Goal: Information Seeking & Learning: Learn about a topic

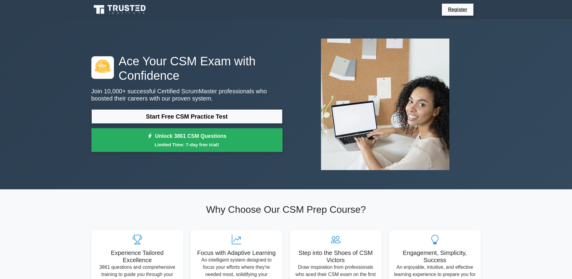
scroll to position [215, 0]
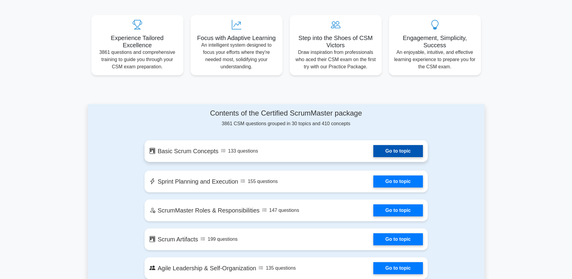
click at [373, 154] on link "Go to topic" at bounding box center [397, 151] width 49 height 12
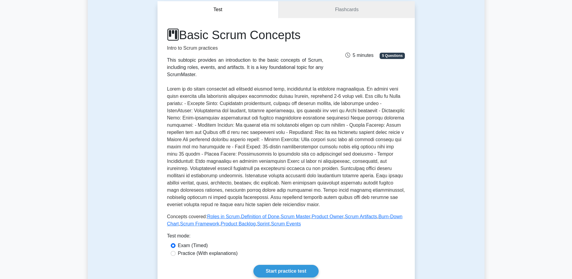
scroll to position [92, 0]
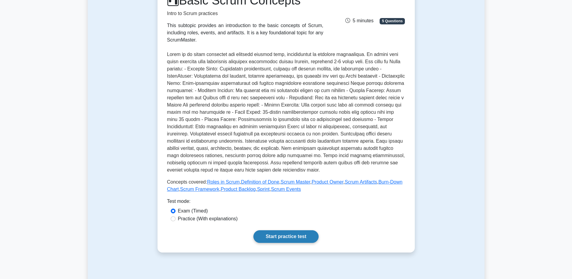
click at [290, 235] on link "Start practice test" at bounding box center [285, 236] width 65 height 13
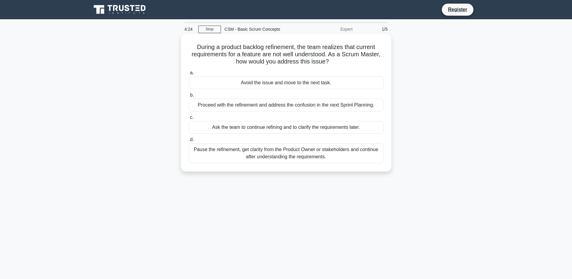
click at [282, 128] on div "Ask the team to continue refining and to clarify the requirements later." at bounding box center [286, 127] width 195 height 13
click at [189, 119] on input "c. Ask the team to continue refining and to clarify the requirements later." at bounding box center [189, 117] width 0 height 4
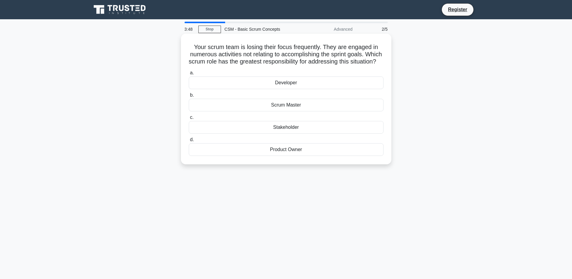
click at [290, 105] on div "Scrum Master" at bounding box center [286, 105] width 195 height 13
click at [189, 97] on input "b. Scrum Master" at bounding box center [189, 95] width 0 height 4
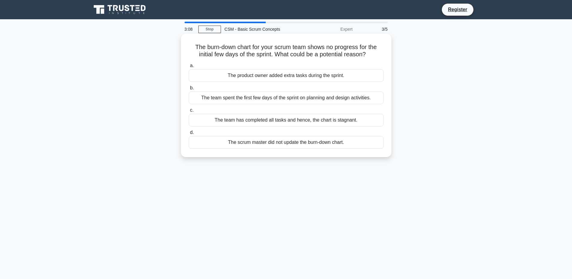
click at [278, 99] on div "The team spent the first few days of the sprint on planning and design activiti…" at bounding box center [286, 97] width 195 height 13
click at [189, 90] on input "b. The team spent the first few days of the sprint on planning and design activ…" at bounding box center [189, 88] width 0 height 4
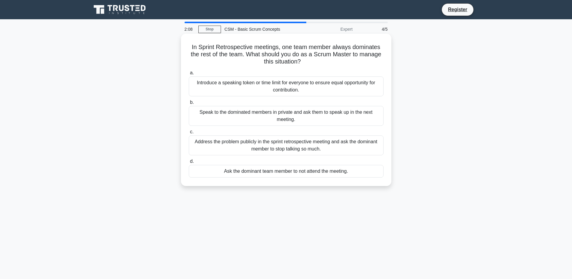
click at [280, 91] on div "Introduce a speaking token or time limit for everyone to ensure equal opportuni…" at bounding box center [286, 86] width 195 height 20
click at [189, 75] on input "a. Introduce a speaking token or time limit for everyone to ensure equal opport…" at bounding box center [189, 73] width 0 height 4
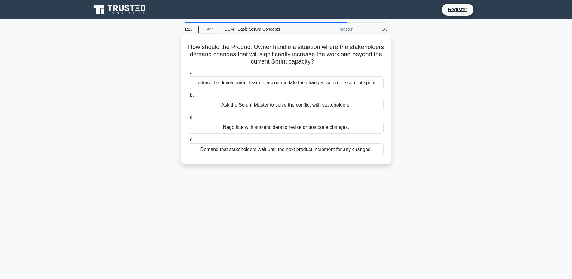
click at [258, 127] on div "Negotiate with stakeholders to revise or postpone changes." at bounding box center [286, 127] width 195 height 13
click at [189, 119] on input "c. Negotiate with stakeholders to revise or postpone changes." at bounding box center [189, 117] width 0 height 4
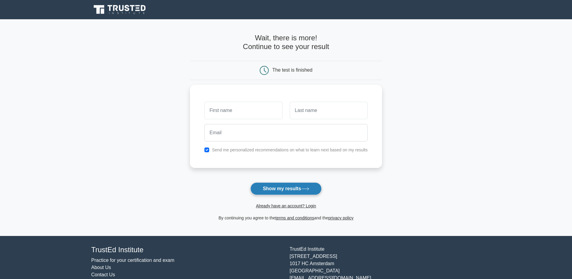
click at [286, 189] on button "Show my results" at bounding box center [285, 188] width 71 height 13
click at [122, 9] on icon at bounding box center [120, 9] width 58 height 11
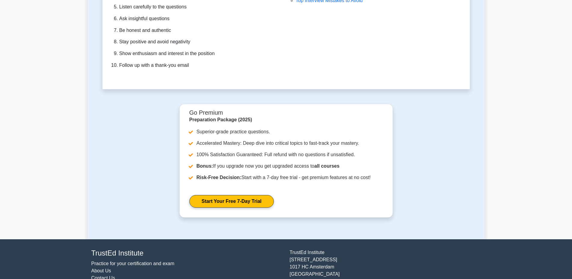
scroll to position [1773, 0]
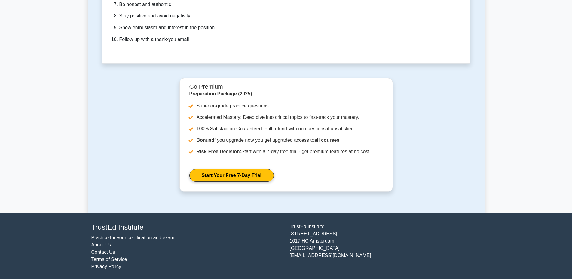
click at [98, 243] on link "About Us" at bounding box center [101, 244] width 20 height 5
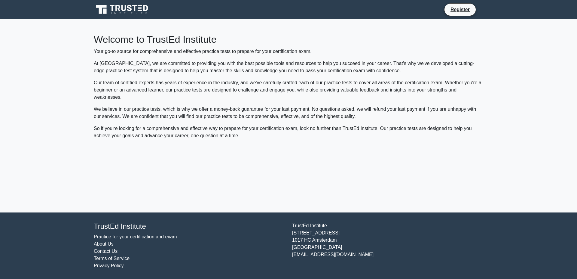
click at [112, 259] on link "Terms of Service" at bounding box center [112, 257] width 36 height 5
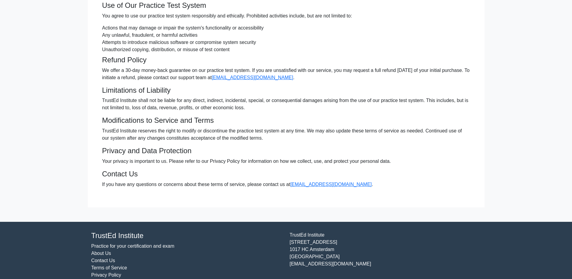
scroll to position [88, 0]
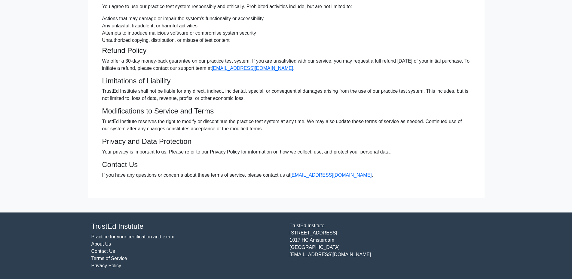
click at [128, 235] on link "Practice for your certification and exam" at bounding box center [132, 236] width 83 height 5
